Goal: Complete application form

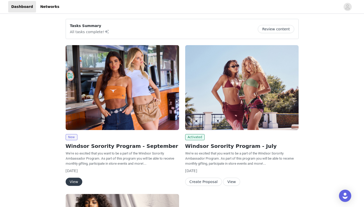
click at [76, 177] on div "New Windsor Sorority Program - September We're so excited that you want to be a…" at bounding box center [122, 160] width 113 height 52
click at [73, 180] on button "View" at bounding box center [74, 182] width 17 height 8
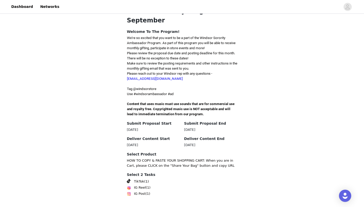
scroll to position [130, 0]
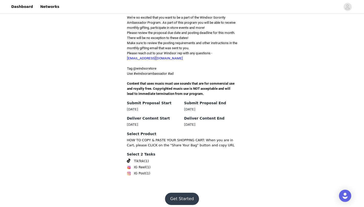
click at [180, 193] on button "Get Started" at bounding box center [182, 199] width 34 height 12
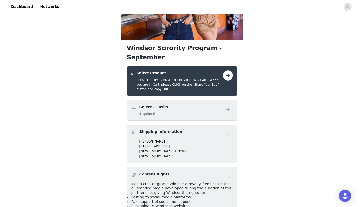
scroll to position [68, 0]
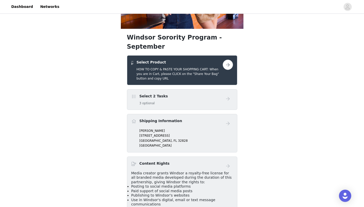
click at [225, 60] on button "button" at bounding box center [228, 65] width 10 height 10
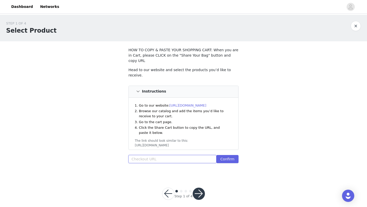
click at [156, 156] on input "text" at bounding box center [173, 159] width 88 height 8
paste input "[URL][DOMAIN_NAME]"
type input "[URL][DOMAIN_NAME]"
click at [224, 155] on button "Confirm" at bounding box center [228, 159] width 22 height 8
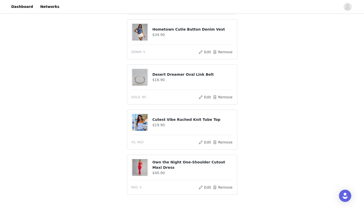
scroll to position [356, 0]
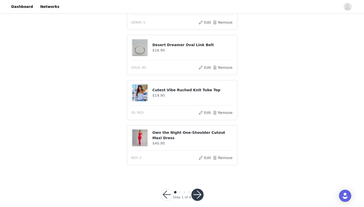
click at [195, 190] on button "button" at bounding box center [197, 195] width 12 height 12
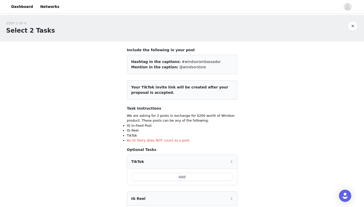
scroll to position [48, 0]
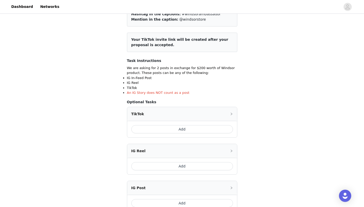
click at [167, 131] on button "Add" at bounding box center [182, 129] width 102 height 8
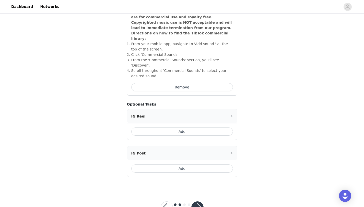
scroll to position [187, 0]
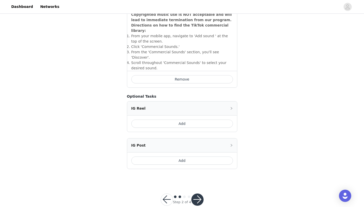
click at [161, 157] on button "Add" at bounding box center [182, 161] width 102 height 8
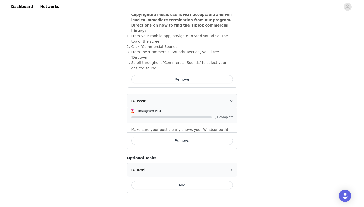
scroll to position [0, 0]
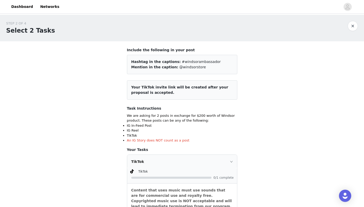
click at [230, 118] on p "We are asking for 2 posts in exchange for $200 worth of Windsor product. These …" at bounding box center [182, 118] width 110 height 10
drag, startPoint x: 159, startPoint y: 95, endPoint x: 131, endPoint y: 87, distance: 28.6
click at [131, 87] on article "Your TikTok invite link will be created after your proposal is accepted." at bounding box center [182, 89] width 110 height 19
click at [158, 95] on article "Your TikTok invite link will be created after your proposal is accepted." at bounding box center [182, 89] width 110 height 19
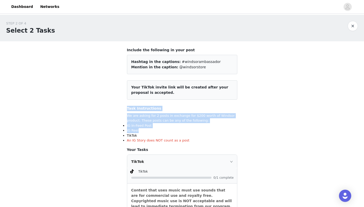
drag, startPoint x: 118, startPoint y: 108, endPoint x: 181, endPoint y: 132, distance: 68.0
click at [181, 132] on div "STEP 2 OF 4 Select 2 Tasks Include the following in your post Hashtag in the ca…" at bounding box center [182, 204] width 364 height 378
click at [181, 132] on li "IG Reel" at bounding box center [182, 130] width 110 height 5
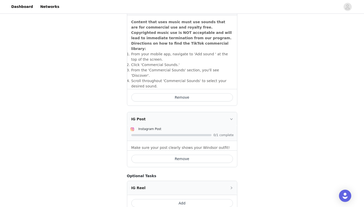
scroll to position [211, 0]
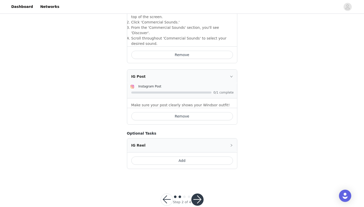
click at [192, 194] on button "button" at bounding box center [197, 200] width 12 height 12
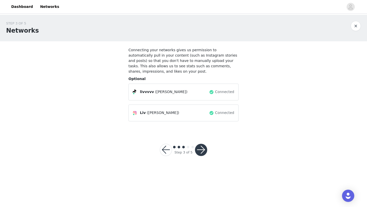
click at [186, 95] on div "livvvvv ([PERSON_NAME]) Connected" at bounding box center [184, 92] width 102 height 8
click at [141, 93] on span "livvvvv" at bounding box center [147, 91] width 14 height 5
click at [140, 93] on span "livvvvv" at bounding box center [147, 91] width 14 height 5
click at [214, 97] on div "livvvvv ([PERSON_NAME]) Connected" at bounding box center [184, 92] width 110 height 17
click at [214, 93] on span at bounding box center [211, 92] width 5 height 6
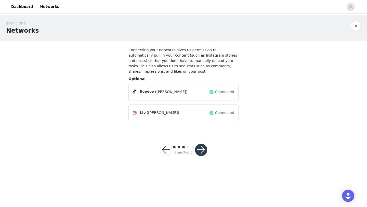
click at [198, 154] on button "button" at bounding box center [201, 150] width 12 height 12
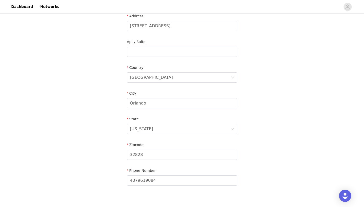
scroll to position [141, 0]
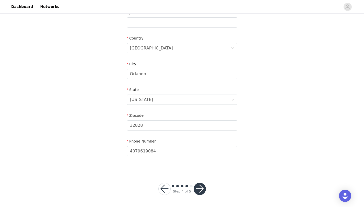
click at [200, 187] on button "button" at bounding box center [199, 189] width 12 height 12
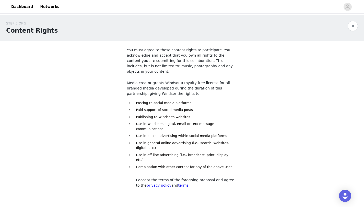
scroll to position [17, 0]
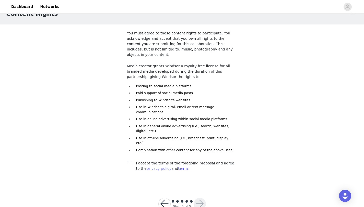
click at [156, 167] on link "privacy policy" at bounding box center [158, 169] width 25 height 4
click at [131, 161] on div at bounding box center [130, 163] width 7 height 5
click at [130, 161] on input "checkbox" at bounding box center [129, 163] width 4 height 4
checkbox input "true"
click at [168, 198] on button "button" at bounding box center [164, 204] width 12 height 12
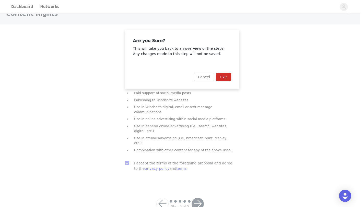
click at [220, 76] on button "Exit" at bounding box center [223, 77] width 15 height 8
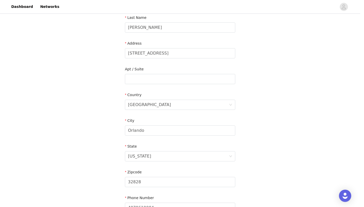
scroll to position [86, 0]
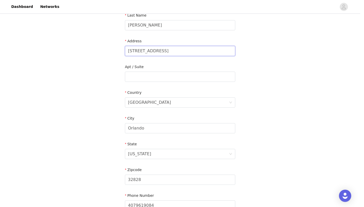
drag, startPoint x: 167, startPoint y: 51, endPoint x: 110, endPoint y: 49, distance: 56.4
click at [110, 49] on div "STEP 4 OF 5 Shipping Information Email [EMAIL_ADDRESS][DOMAIN_NAME] First Name …" at bounding box center [180, 77] width 360 height 297
click at [130, 50] on input "307 Common" at bounding box center [180, 51] width 110 height 10
click at [187, 52] on input "207 Common" at bounding box center [180, 51] width 110 height 10
type input "[STREET_ADDRESS]"
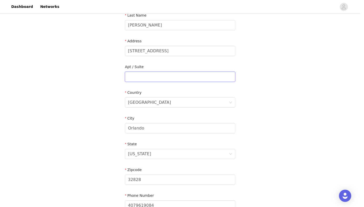
click at [157, 79] on input "text" at bounding box center [180, 77] width 110 height 10
type input "307-C"
click at [154, 134] on div "City [GEOGRAPHIC_DATA]" at bounding box center [180, 126] width 110 height 20
click at [148, 128] on input "Orlando" at bounding box center [180, 128] width 110 height 10
drag, startPoint x: 148, startPoint y: 128, endPoint x: 85, endPoint y: 128, distance: 62.5
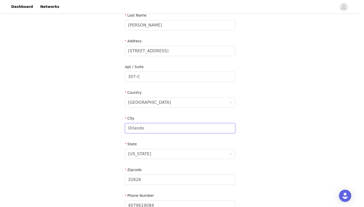
click at [85, 128] on div "STEP 4 OF 5 Shipping Information Email [EMAIL_ADDRESS][DOMAIN_NAME] First Name …" at bounding box center [180, 77] width 360 height 297
type input "[GEOGRAPHIC_DATA]"
click at [172, 150] on div "[US_STATE]" at bounding box center [178, 154] width 101 height 10
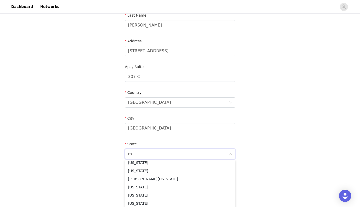
scroll to position [1, 0]
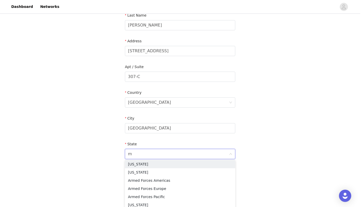
type input "mi"
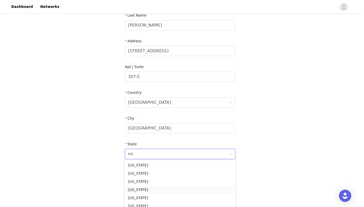
click at [150, 188] on li "[US_STATE]" at bounding box center [180, 190] width 110 height 8
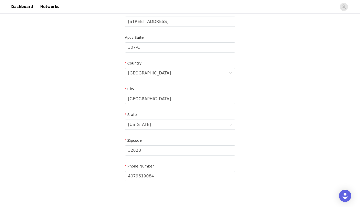
scroll to position [121, 0]
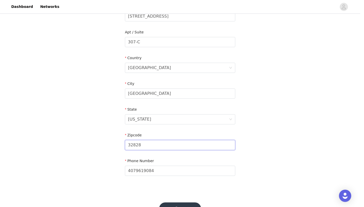
click at [145, 147] on input "32828" at bounding box center [180, 145] width 110 height 10
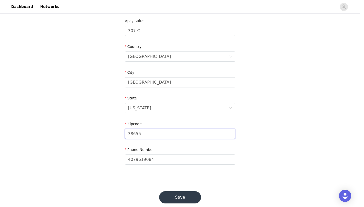
type input "38655"
click at [175, 197] on button "Save" at bounding box center [180, 197] width 42 height 12
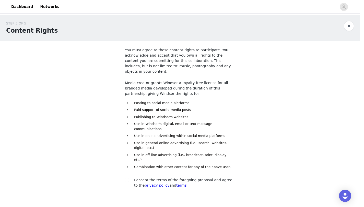
scroll to position [17, 0]
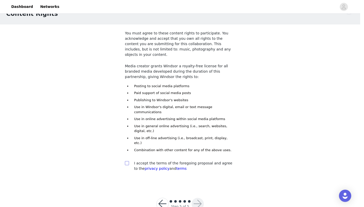
click at [128, 161] on input "checkbox" at bounding box center [127, 163] width 4 height 4
checkbox input "true"
click at [196, 198] on button "button" at bounding box center [197, 204] width 12 height 12
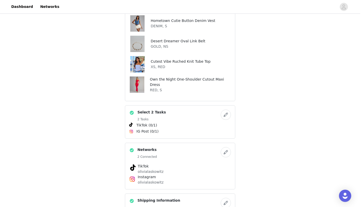
scroll to position [207, 0]
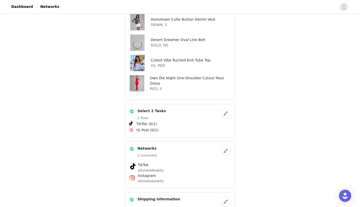
click at [225, 146] on button "button" at bounding box center [225, 151] width 10 height 10
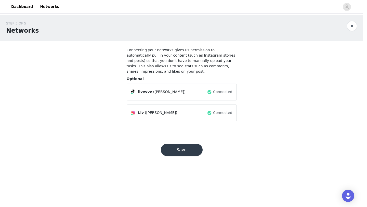
click at [159, 95] on div "livvvvv ([GEOGRAPHIC_DATA])" at bounding box center [162, 92] width 48 height 6
click at [351, 24] on button "button" at bounding box center [352, 26] width 10 height 10
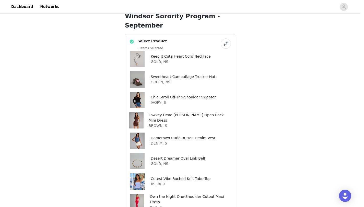
scroll to position [90, 0]
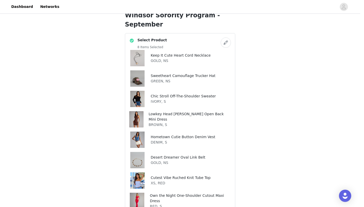
click at [138, 172] on img at bounding box center [137, 180] width 15 height 16
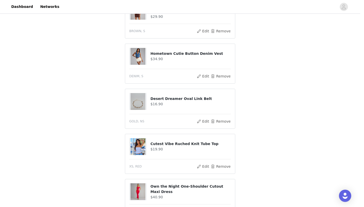
scroll to position [346, 0]
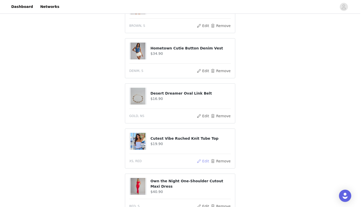
click at [204, 158] on button "Edit" at bounding box center [202, 161] width 13 height 6
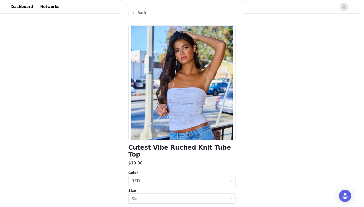
scroll to position [41, 0]
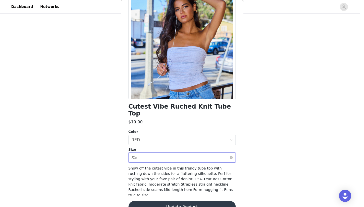
click at [158, 153] on div "Select size XS" at bounding box center [180, 158] width 98 height 10
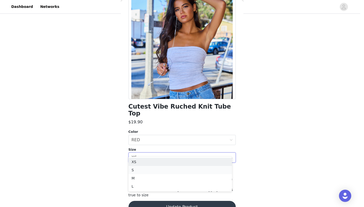
click at [145, 172] on li "S" at bounding box center [179, 170] width 103 height 8
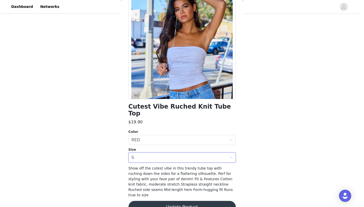
click at [154, 201] on button "Update Product" at bounding box center [181, 207] width 107 height 12
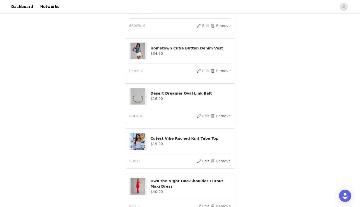
scroll to position [395, 0]
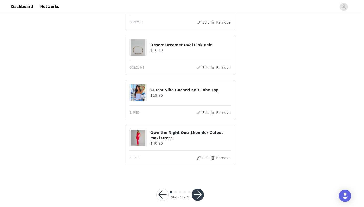
click at [197, 189] on button "button" at bounding box center [197, 195] width 12 height 12
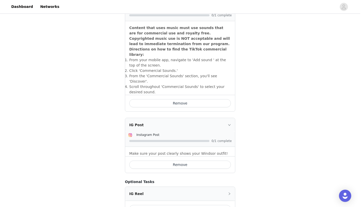
scroll to position [211, 0]
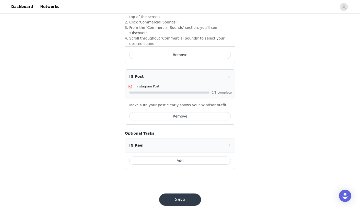
click at [186, 194] on button "Save" at bounding box center [180, 200] width 42 height 12
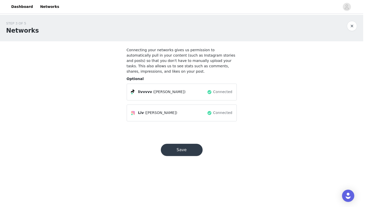
click at [177, 155] on button "Save" at bounding box center [182, 150] width 42 height 12
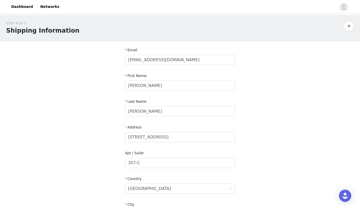
scroll to position [141, 0]
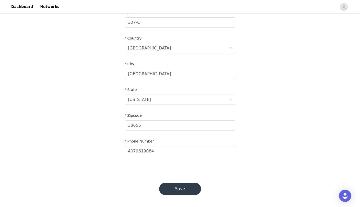
click at [184, 187] on button "Save" at bounding box center [180, 189] width 42 height 12
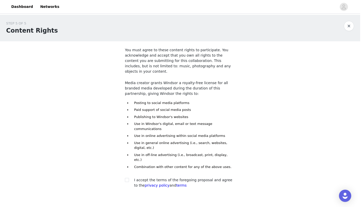
scroll to position [17, 0]
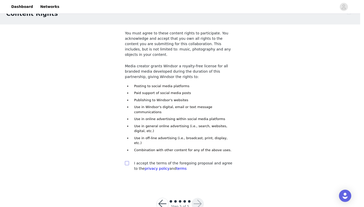
click at [127, 161] on input "checkbox" at bounding box center [127, 163] width 4 height 4
checkbox input "true"
click at [193, 198] on button "button" at bounding box center [197, 204] width 12 height 12
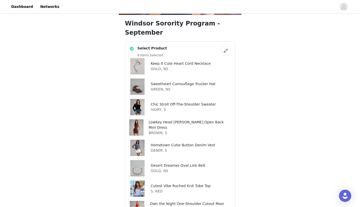
scroll to position [365, 0]
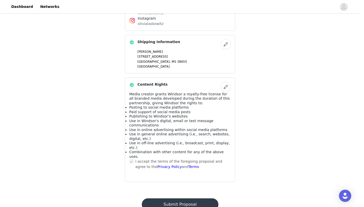
click at [193, 199] on button "Submit Proposal" at bounding box center [180, 205] width 76 height 12
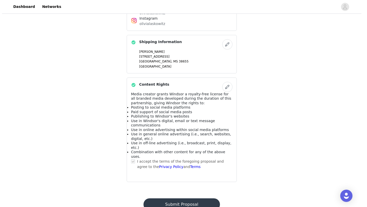
scroll to position [0, 0]
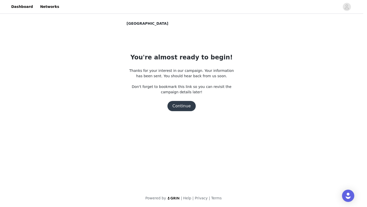
click at [185, 108] on button "Continue" at bounding box center [182, 106] width 29 height 10
